Goal: Navigation & Orientation: Find specific page/section

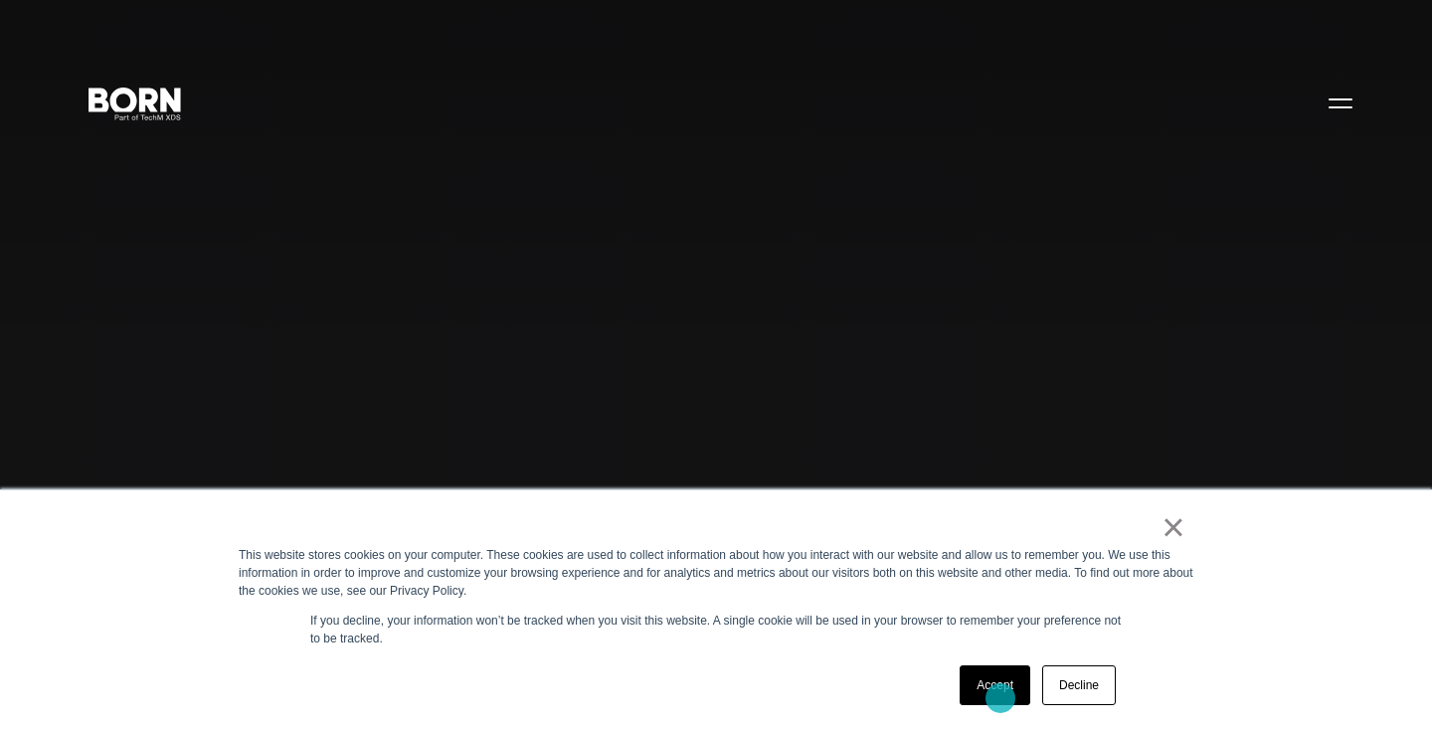
click at [1000, 698] on link "Accept" at bounding box center [995, 685] width 71 height 40
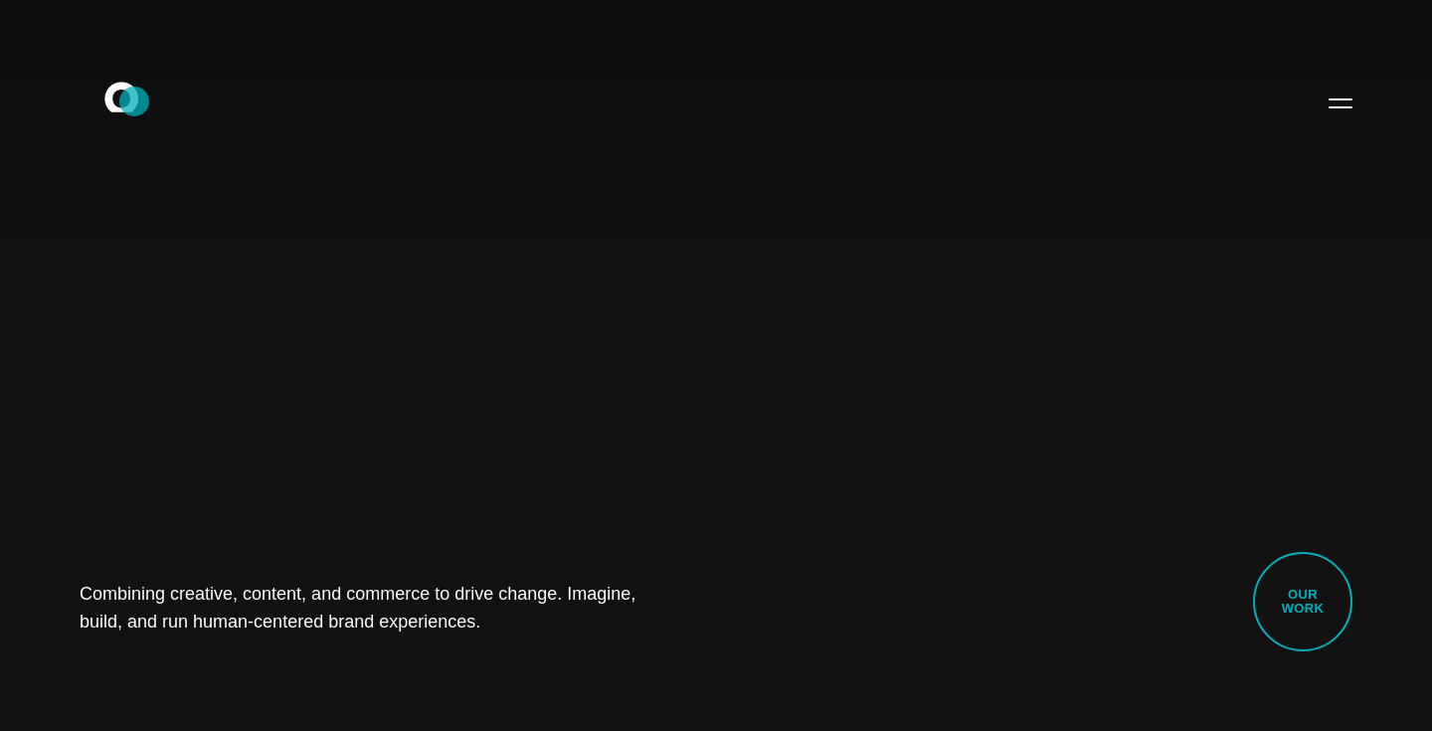
click at [134, 101] on icon at bounding box center [121, 97] width 34 height 30
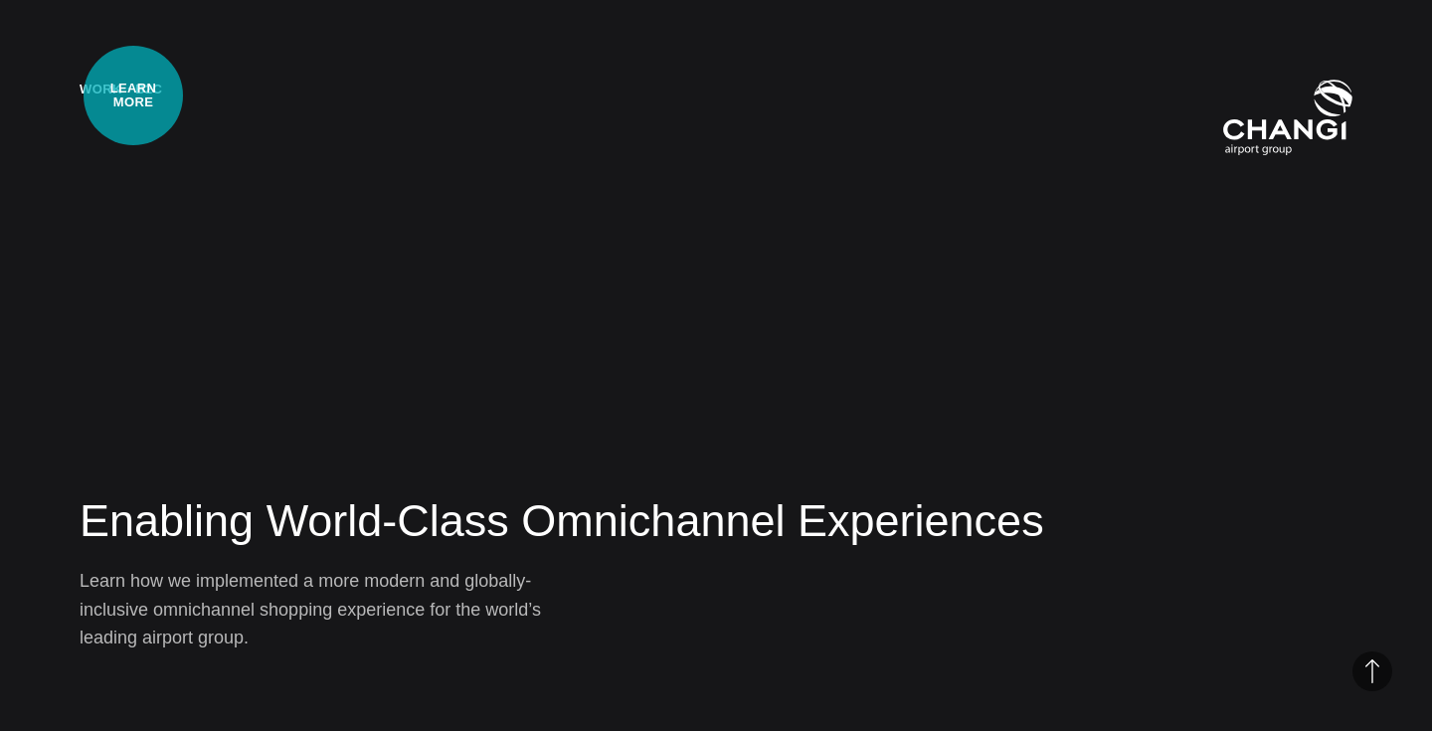
scroll to position [2929, 0]
click at [119, 100] on div "Work・B2C" at bounding box center [121, 118] width 83 height 77
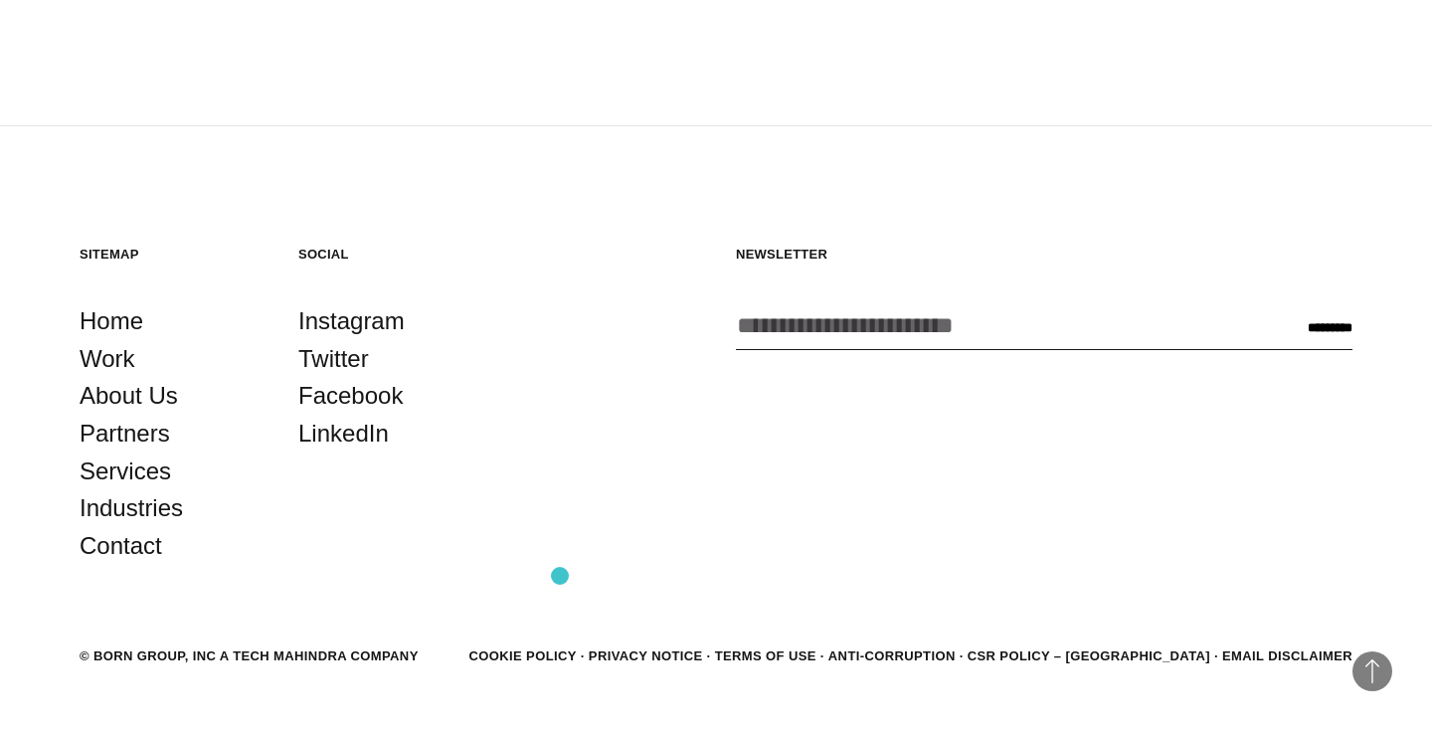
scroll to position [5413, 0]
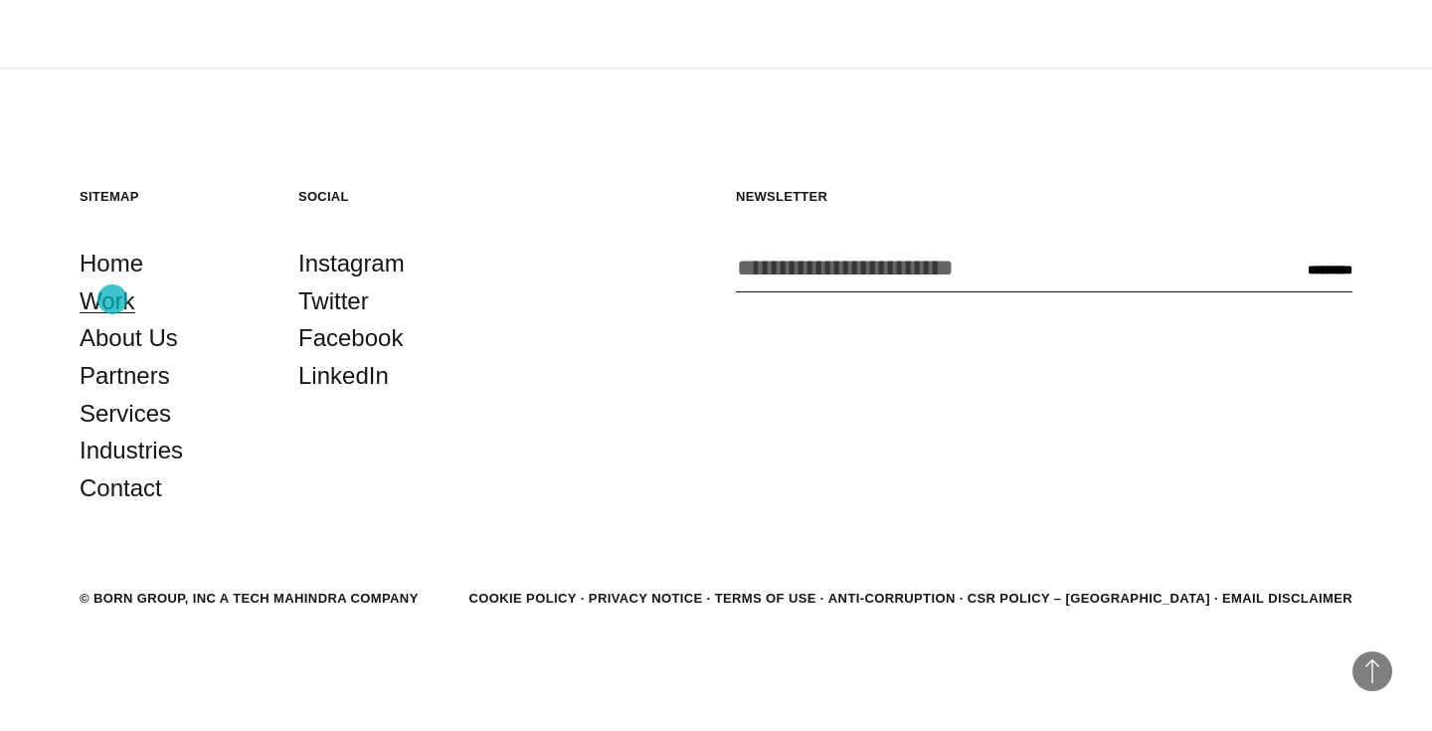
click at [112, 299] on link "Work" at bounding box center [108, 301] width 56 height 38
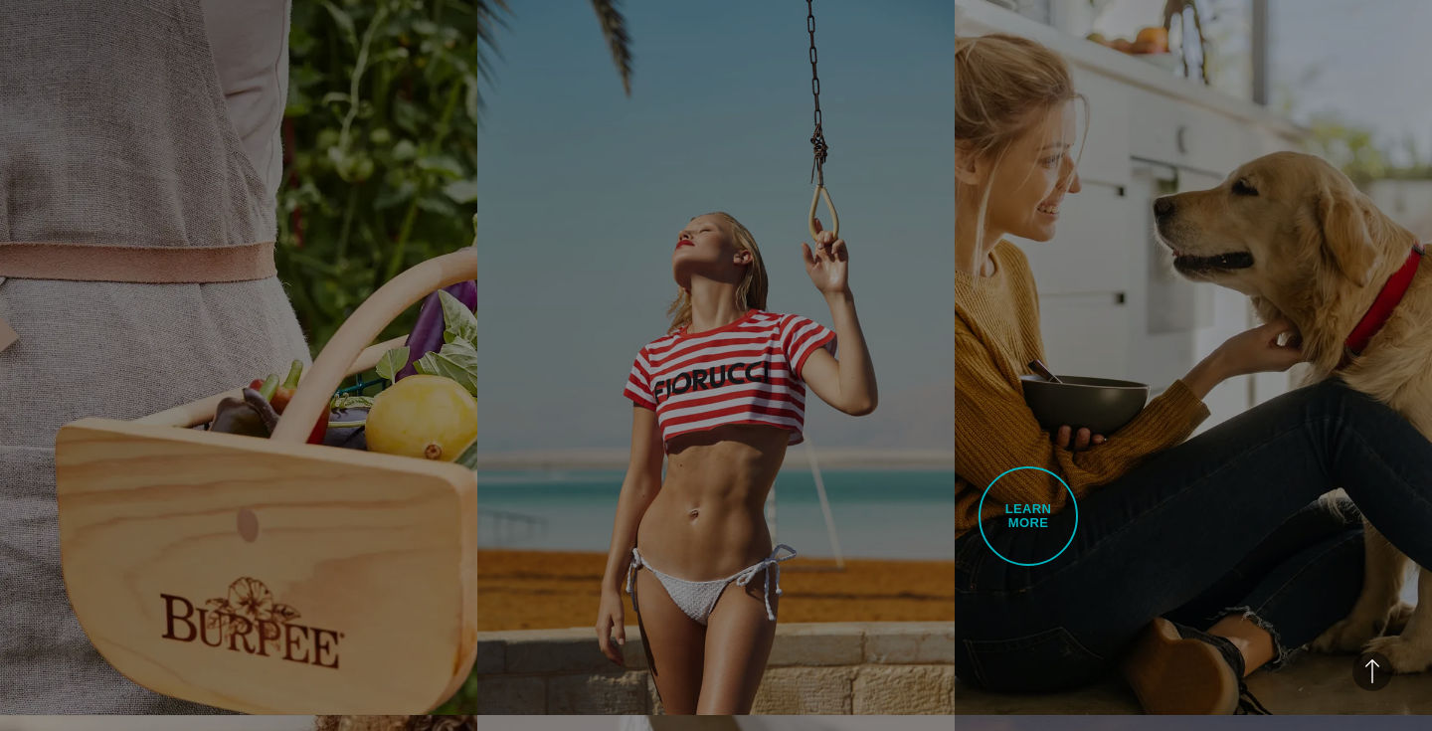
scroll to position [3640, 0]
